Goal: Task Accomplishment & Management: Use online tool/utility

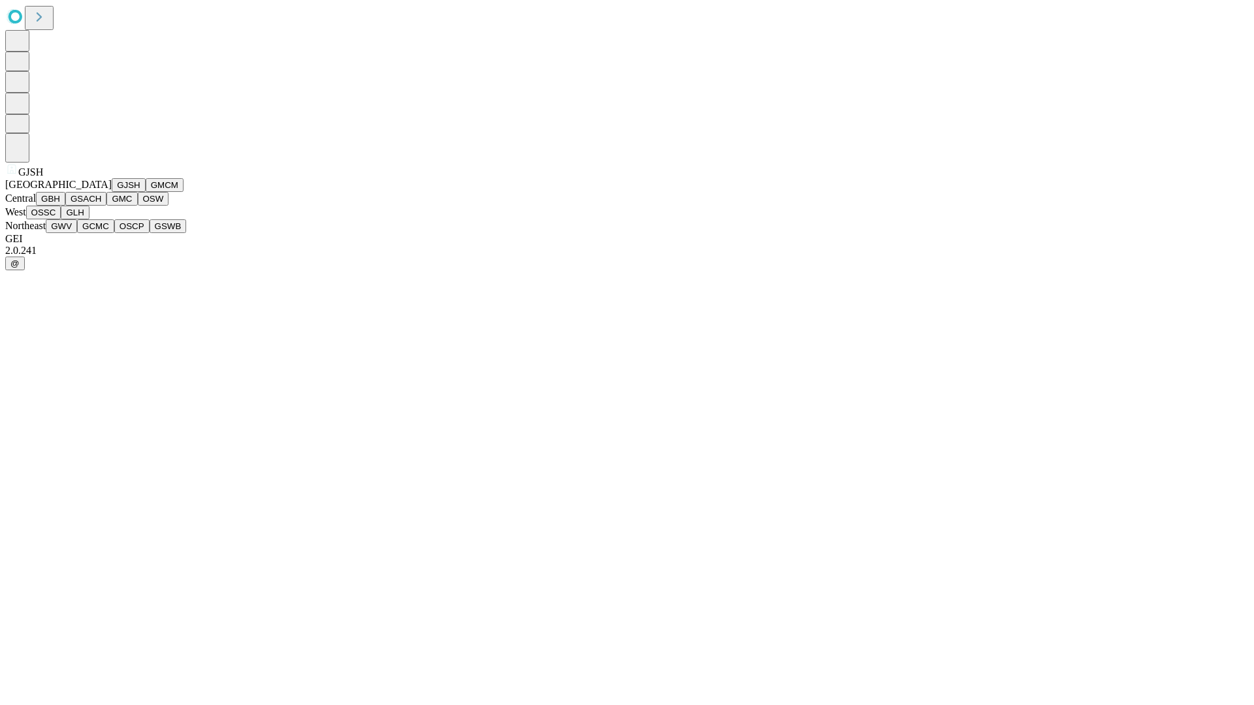
click at [112, 192] on button "GJSH" at bounding box center [129, 185] width 34 height 14
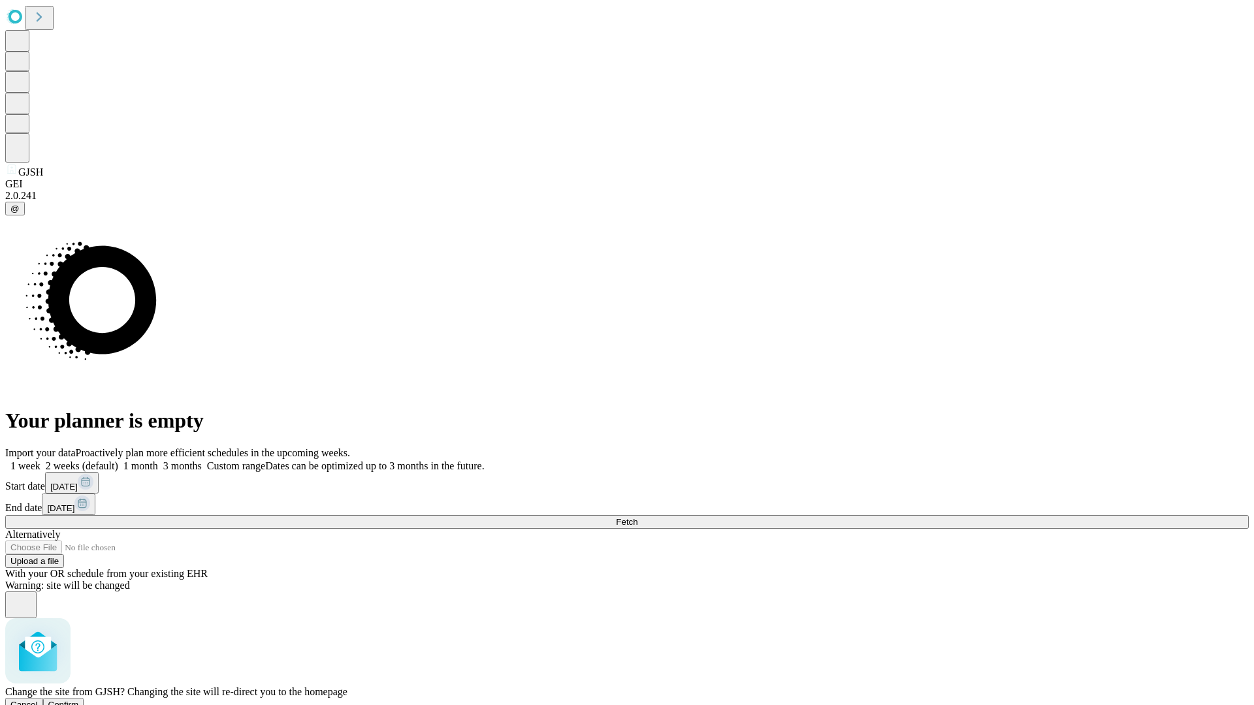
click at [79, 700] on span "Confirm" at bounding box center [63, 705] width 31 height 10
click at [158, 460] on label "1 month" at bounding box center [138, 465] width 40 height 11
click at [637, 517] on span "Fetch" at bounding box center [627, 522] width 22 height 10
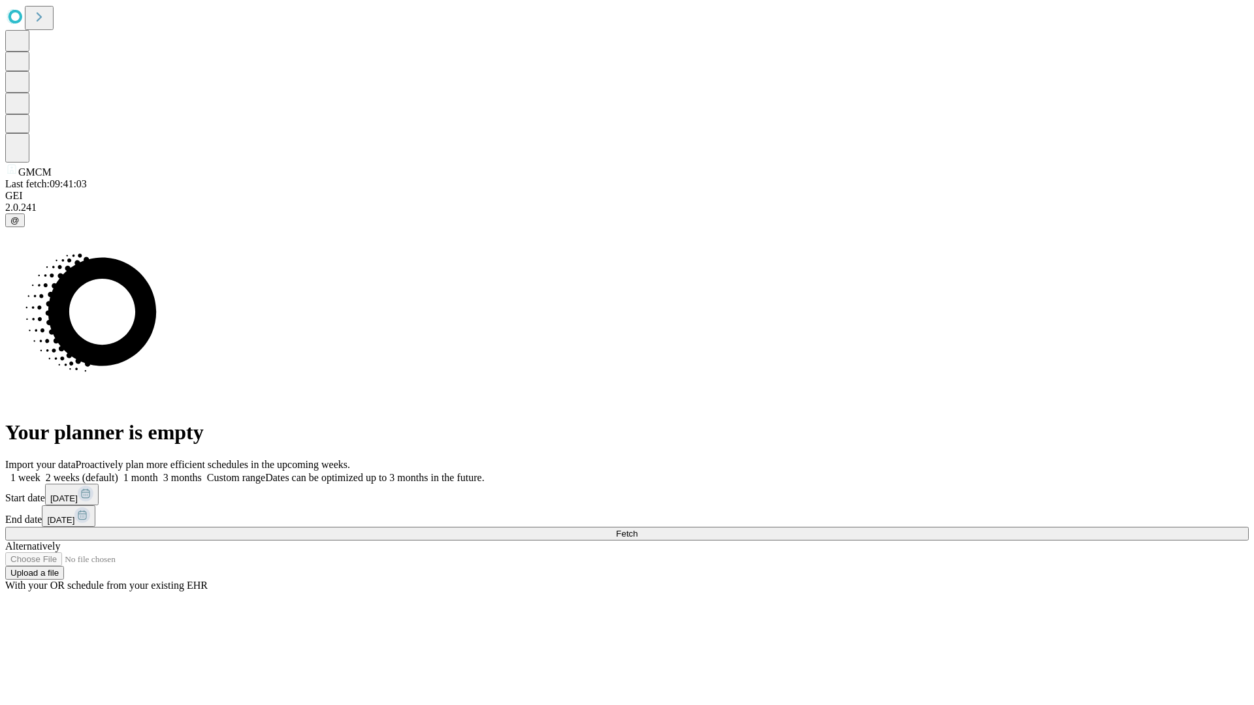
click at [158, 472] on label "1 month" at bounding box center [138, 477] width 40 height 11
click at [637, 529] on span "Fetch" at bounding box center [627, 534] width 22 height 10
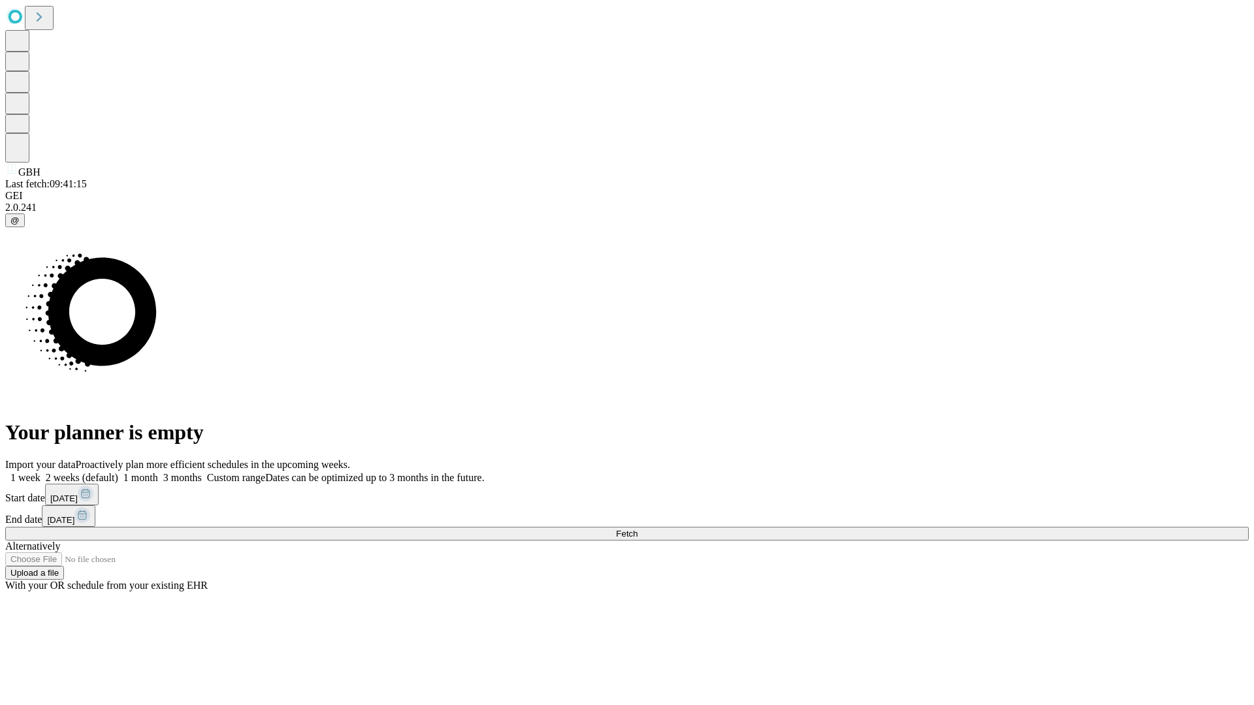
click at [158, 472] on label "1 month" at bounding box center [138, 477] width 40 height 11
click at [637, 529] on span "Fetch" at bounding box center [627, 534] width 22 height 10
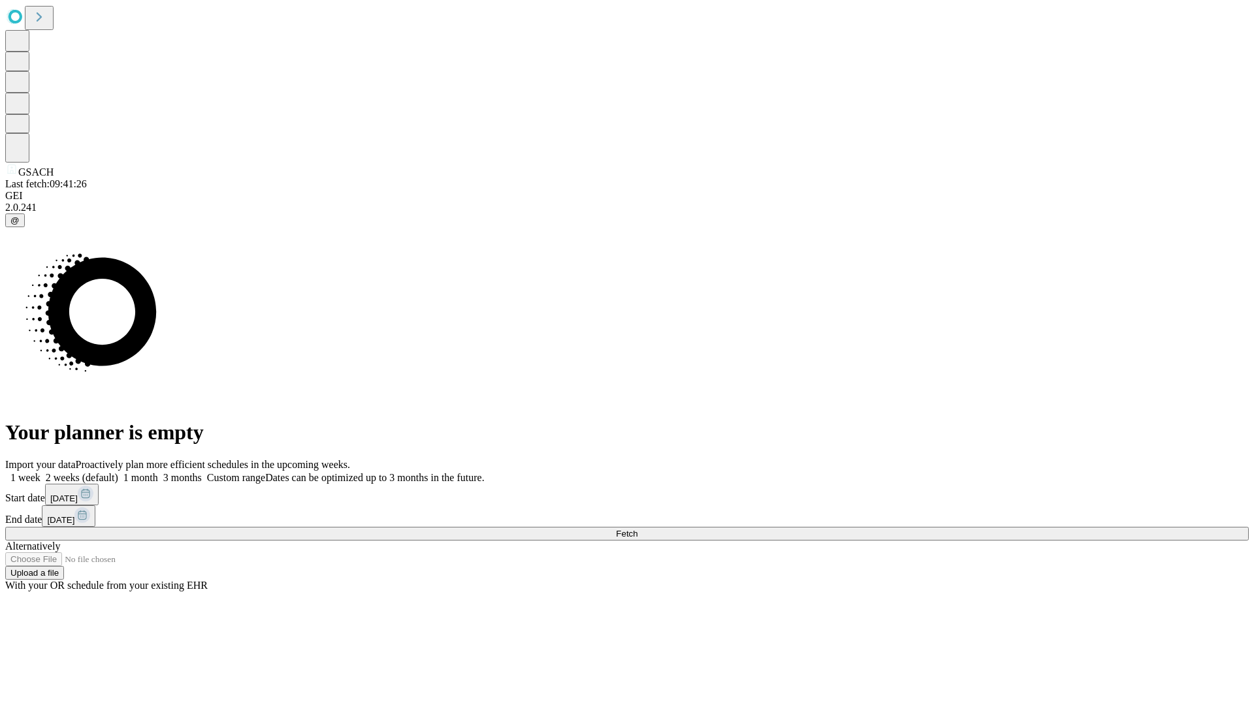
click at [158, 472] on label "1 month" at bounding box center [138, 477] width 40 height 11
click at [637, 529] on span "Fetch" at bounding box center [627, 534] width 22 height 10
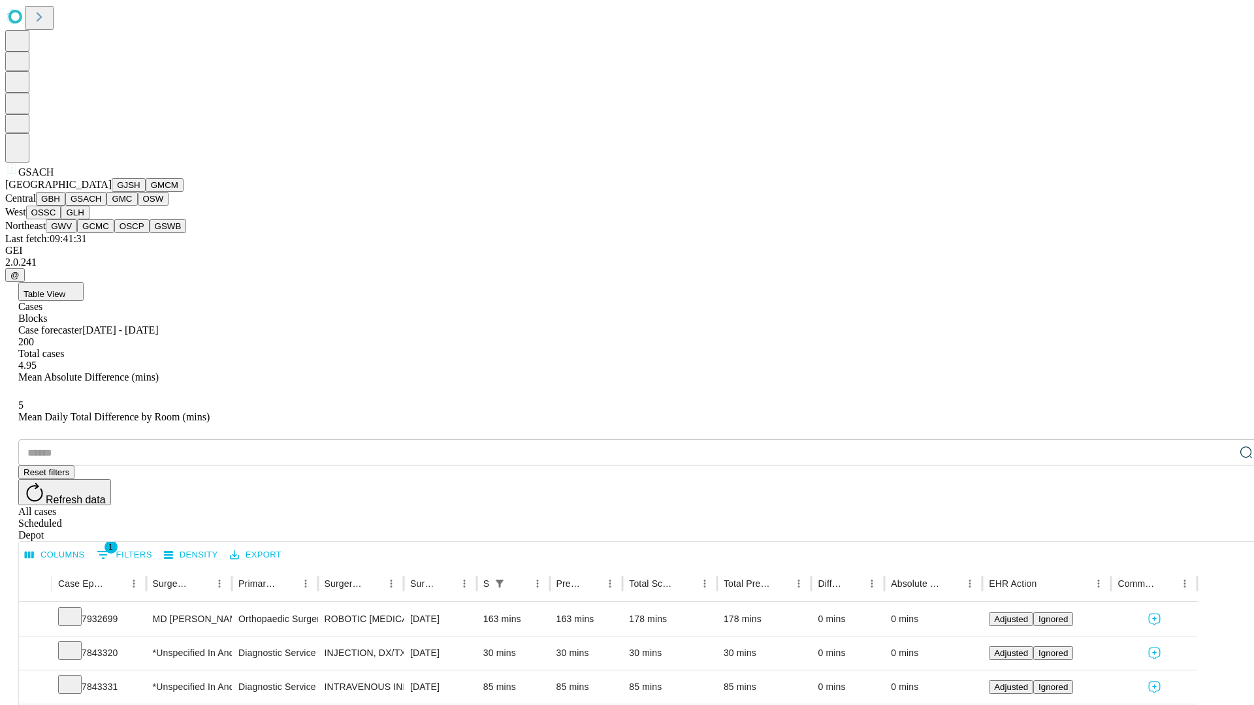
click at [106, 206] on button "GMC" at bounding box center [121, 199] width 31 height 14
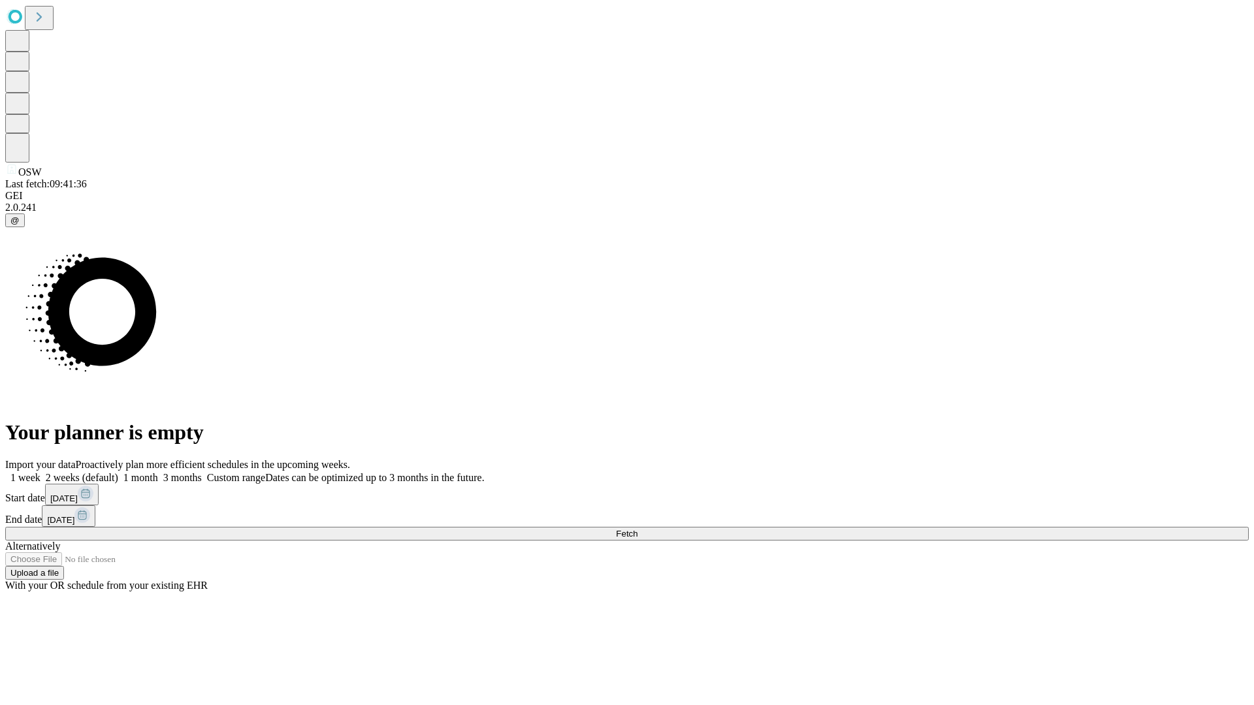
click at [158, 472] on label "1 month" at bounding box center [138, 477] width 40 height 11
click at [637, 529] on span "Fetch" at bounding box center [627, 534] width 22 height 10
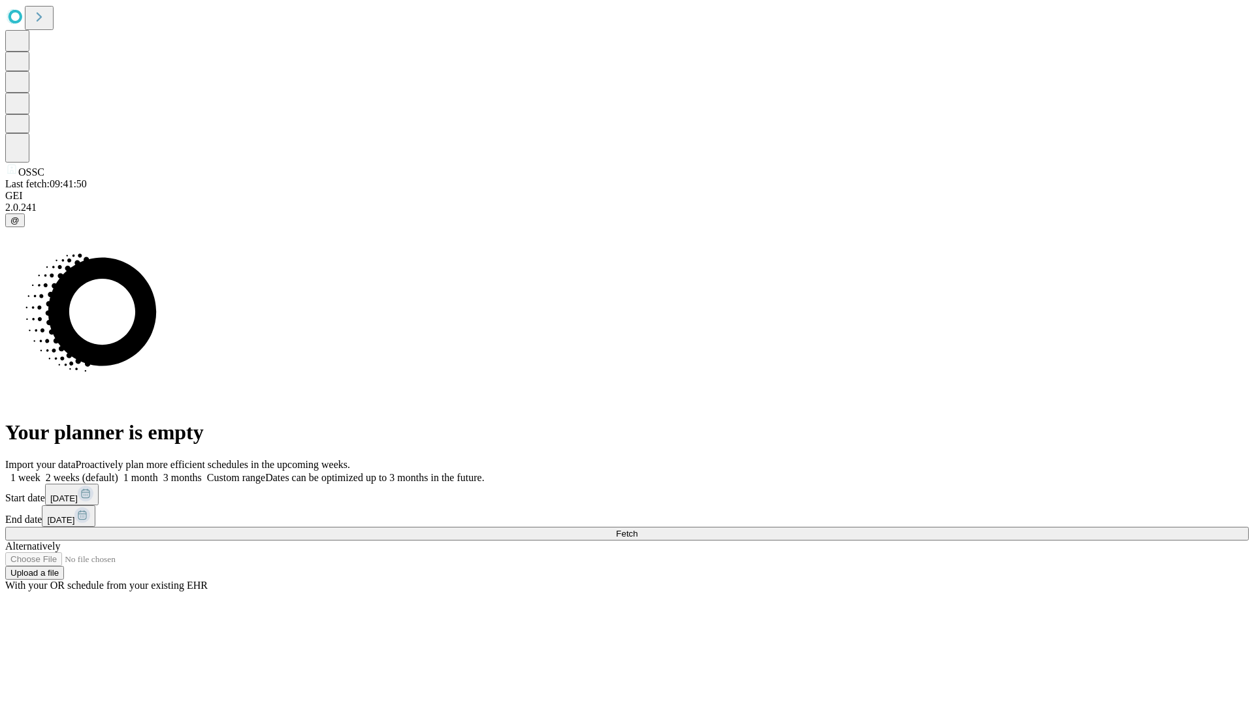
click at [158, 472] on label "1 month" at bounding box center [138, 477] width 40 height 11
click at [637, 529] on span "Fetch" at bounding box center [627, 534] width 22 height 10
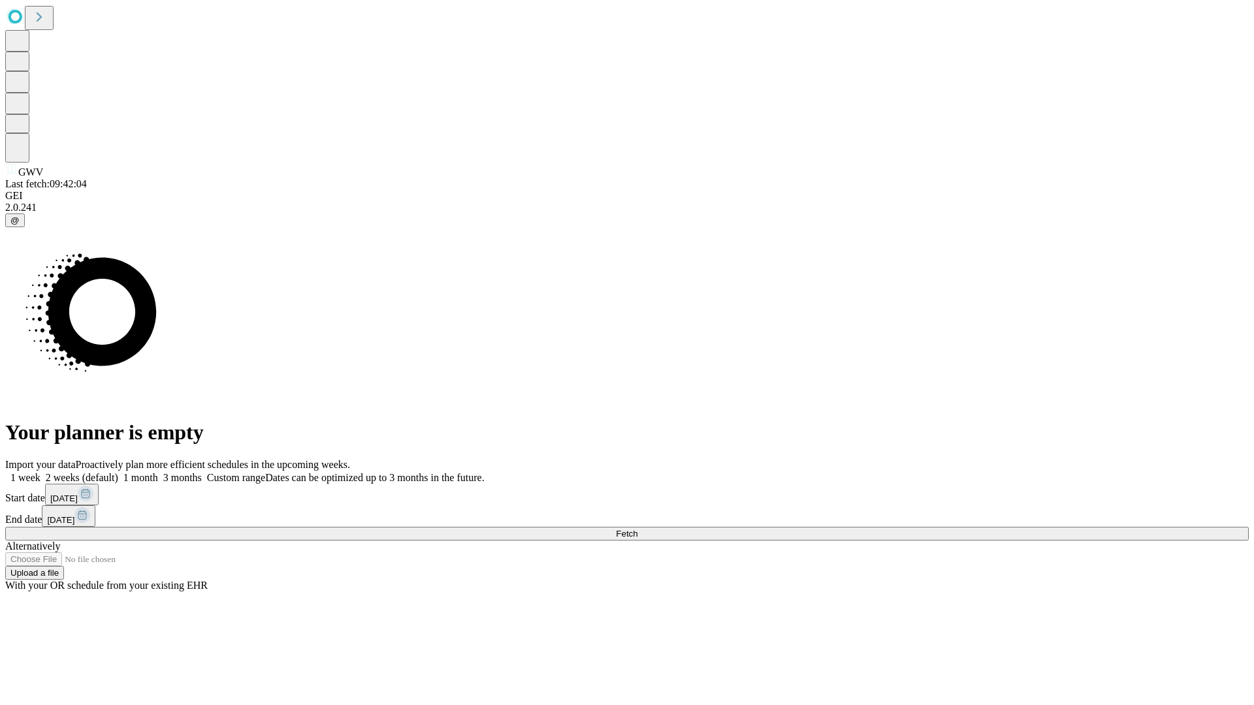
click at [158, 472] on label "1 month" at bounding box center [138, 477] width 40 height 11
click at [637, 529] on span "Fetch" at bounding box center [627, 534] width 22 height 10
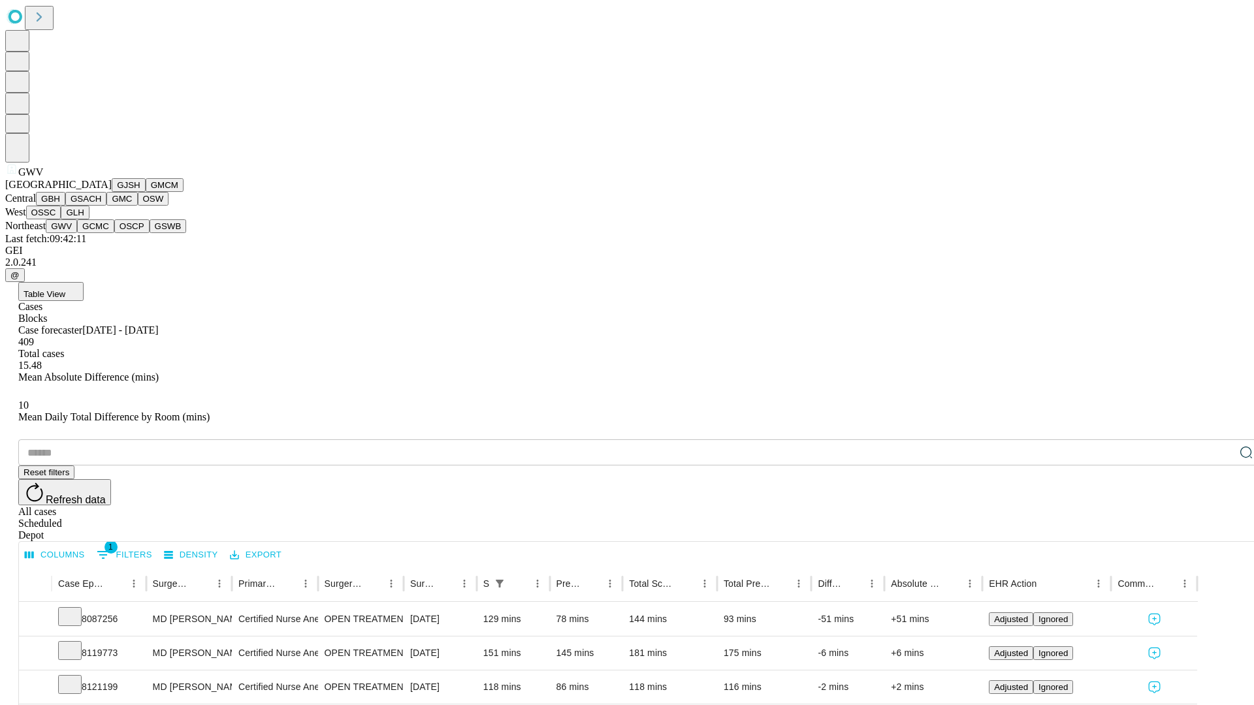
click at [101, 233] on button "GCMC" at bounding box center [95, 226] width 37 height 14
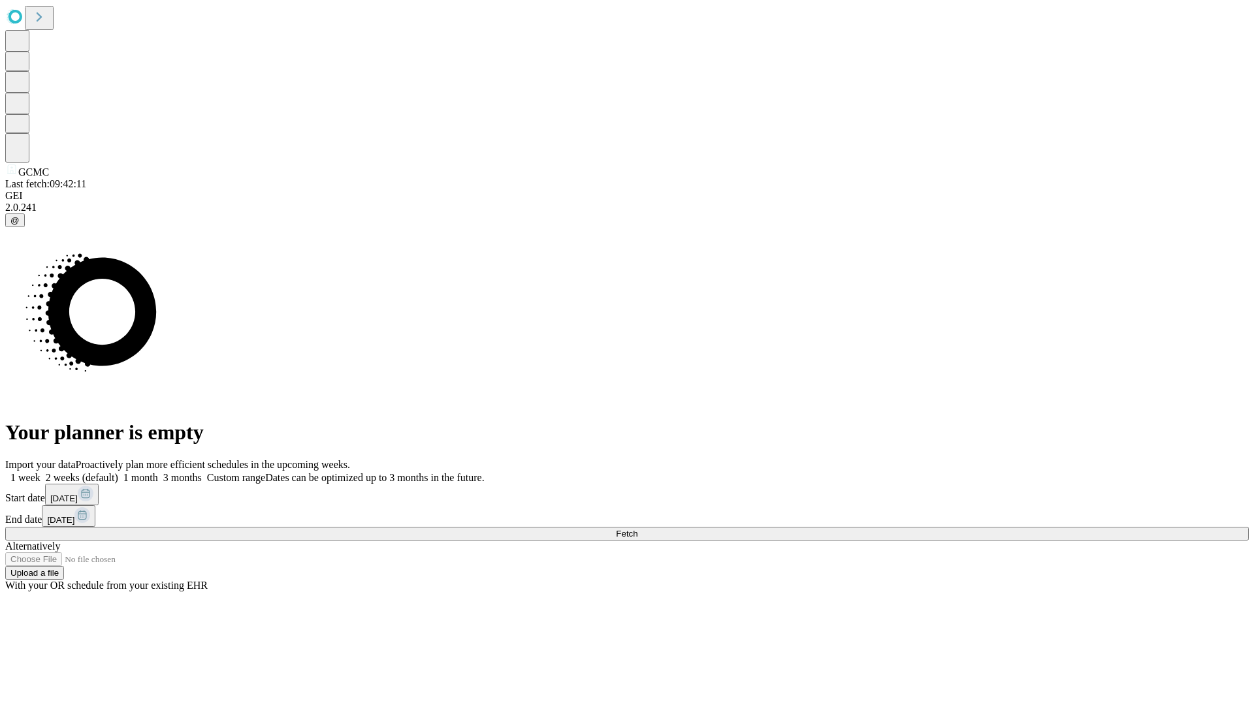
click at [158, 472] on label "1 month" at bounding box center [138, 477] width 40 height 11
click at [637, 529] on span "Fetch" at bounding box center [627, 534] width 22 height 10
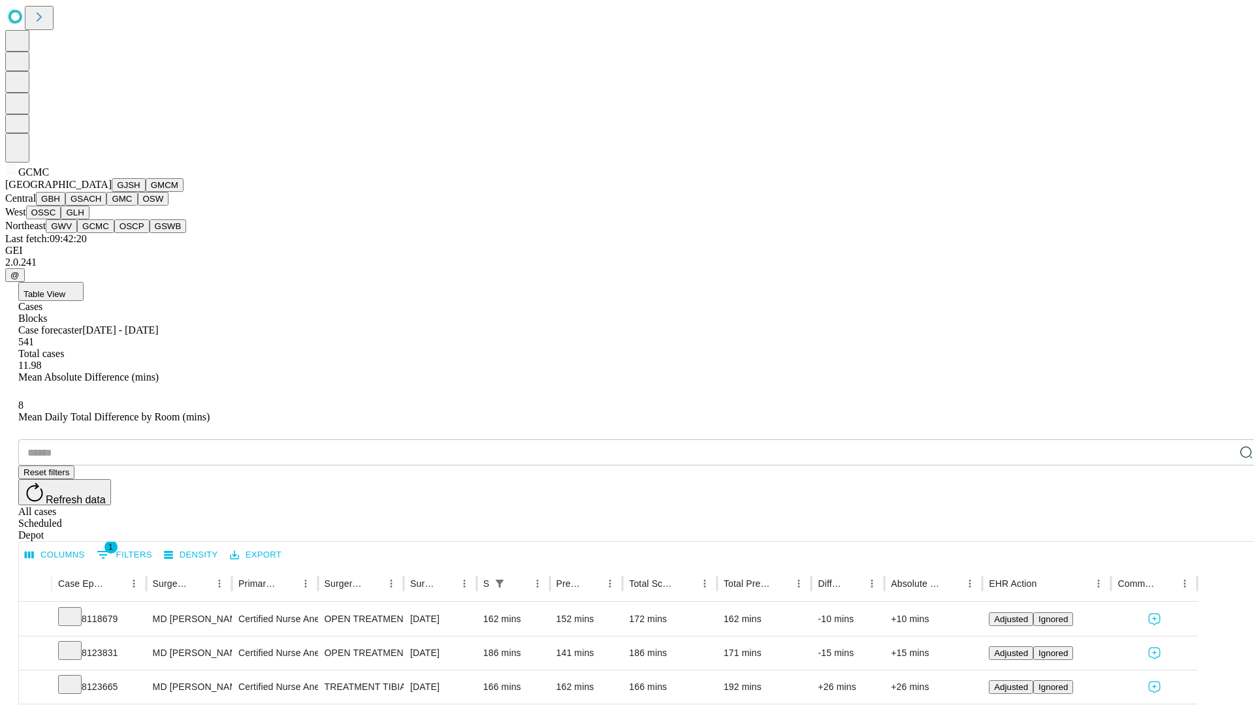
click at [114, 233] on button "OSCP" at bounding box center [131, 226] width 35 height 14
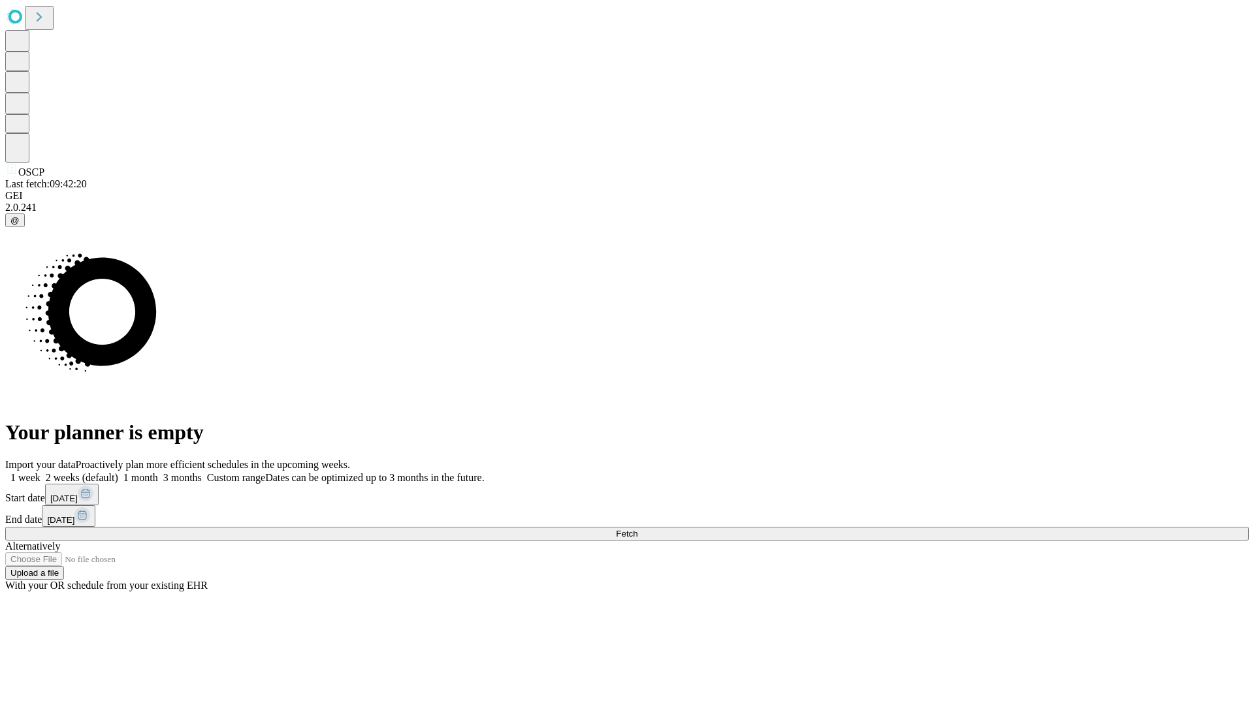
click at [158, 472] on label "1 month" at bounding box center [138, 477] width 40 height 11
click at [637, 529] on span "Fetch" at bounding box center [627, 534] width 22 height 10
